Goal: Task Accomplishment & Management: Manage account settings

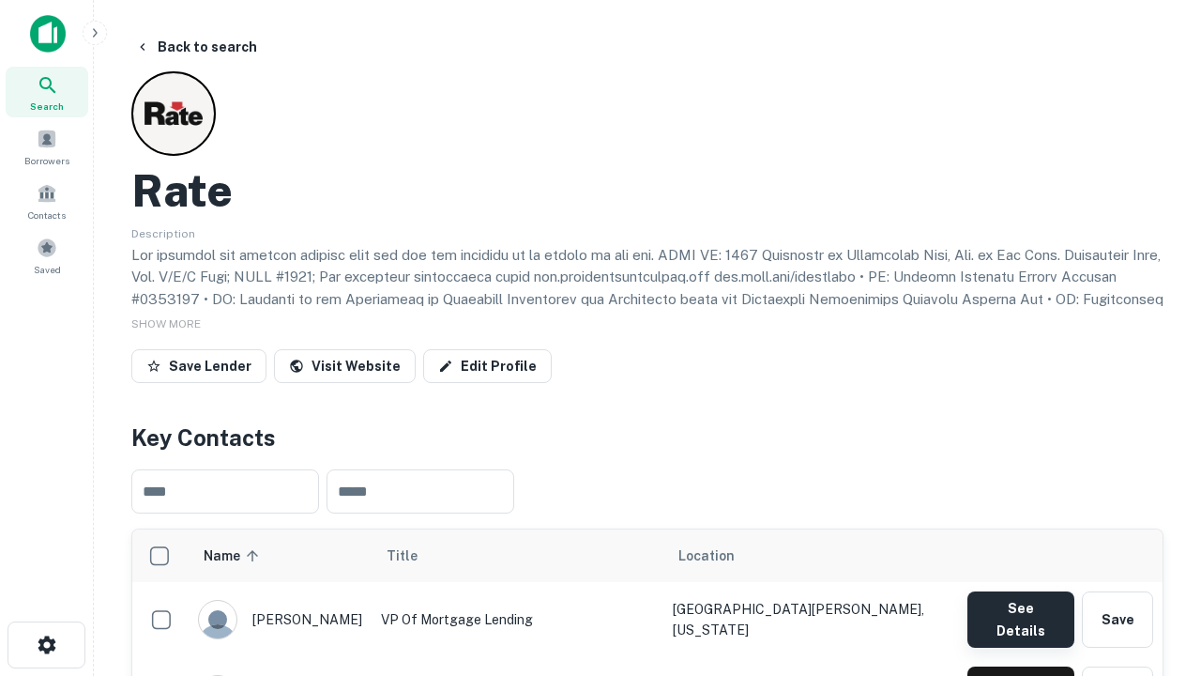
click at [1020, 610] on button "See Details" at bounding box center [1021, 619] width 107 height 56
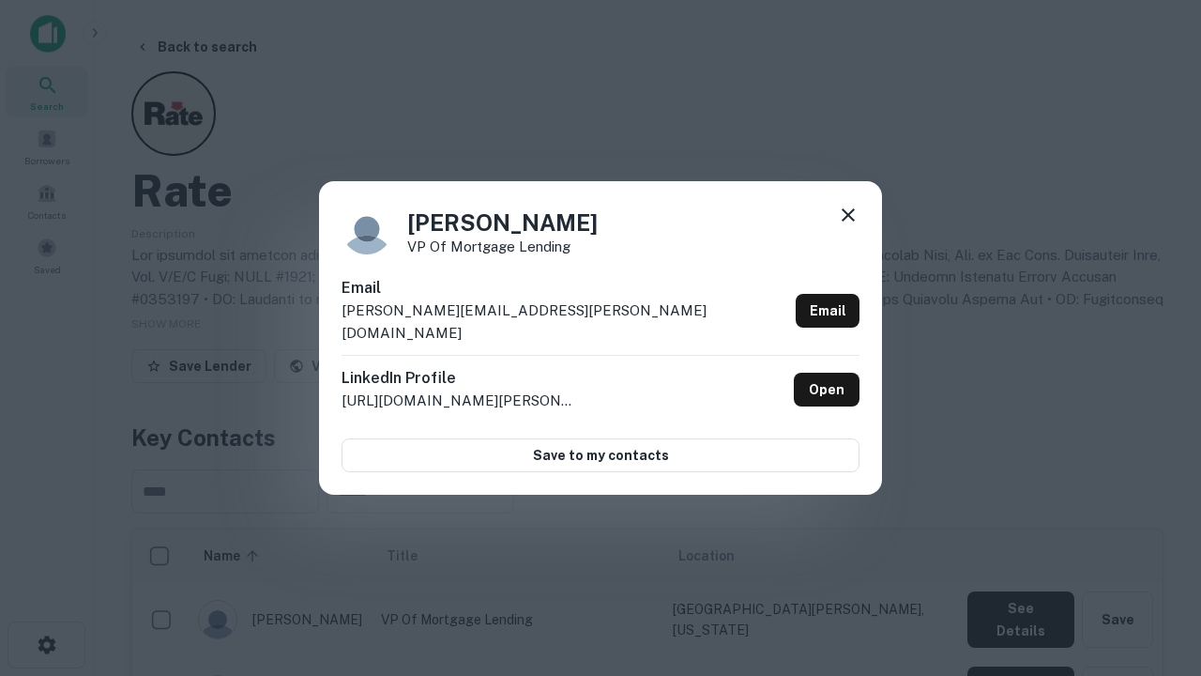
click at [848, 226] on icon at bounding box center [848, 215] width 23 height 23
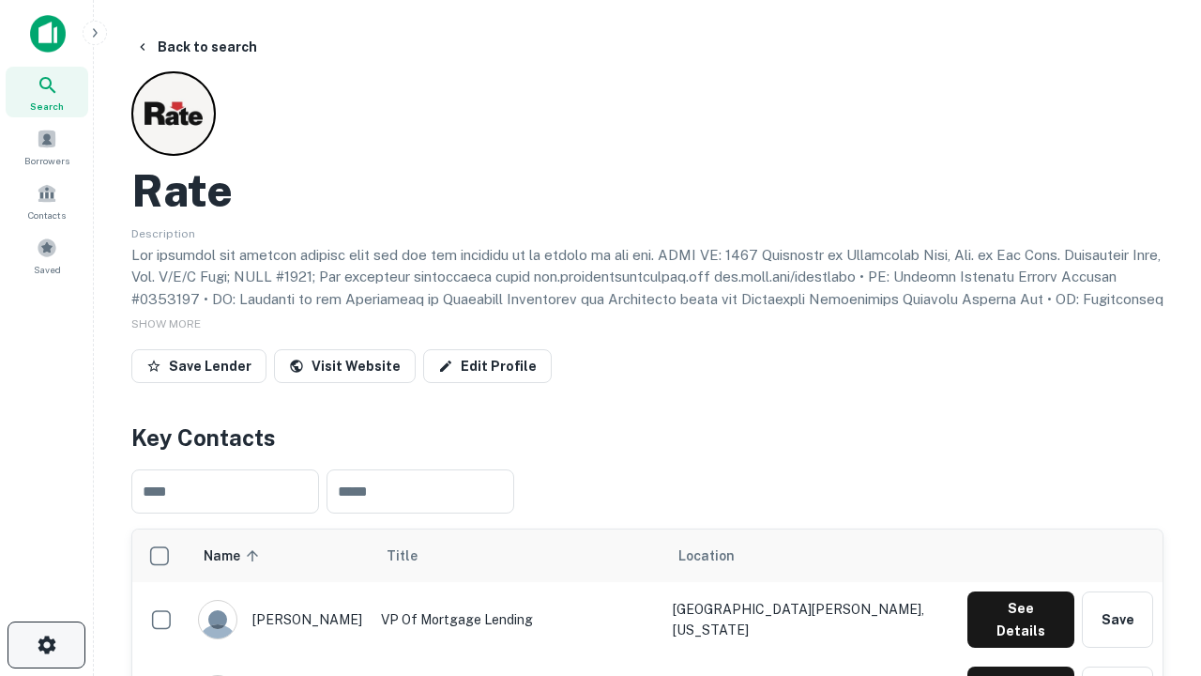
click at [46, 645] on icon "button" at bounding box center [47, 644] width 23 height 23
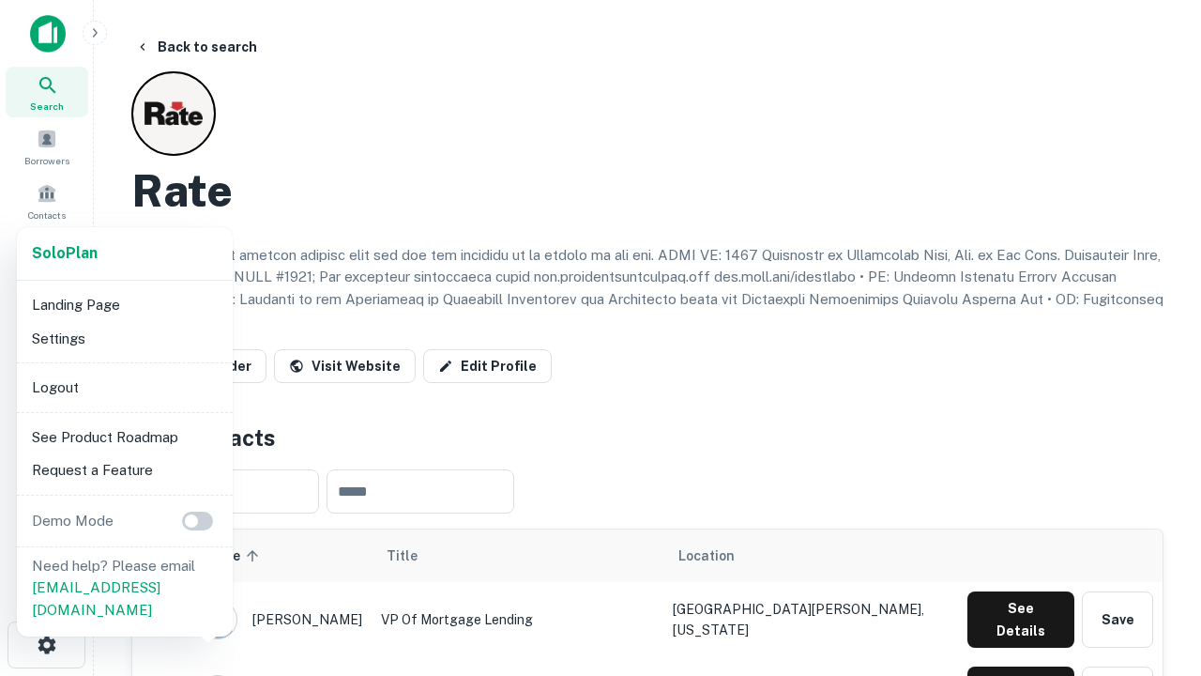
click at [124, 387] on li "Logout" at bounding box center [124, 388] width 201 height 34
